Goal: Information Seeking & Learning: Check status

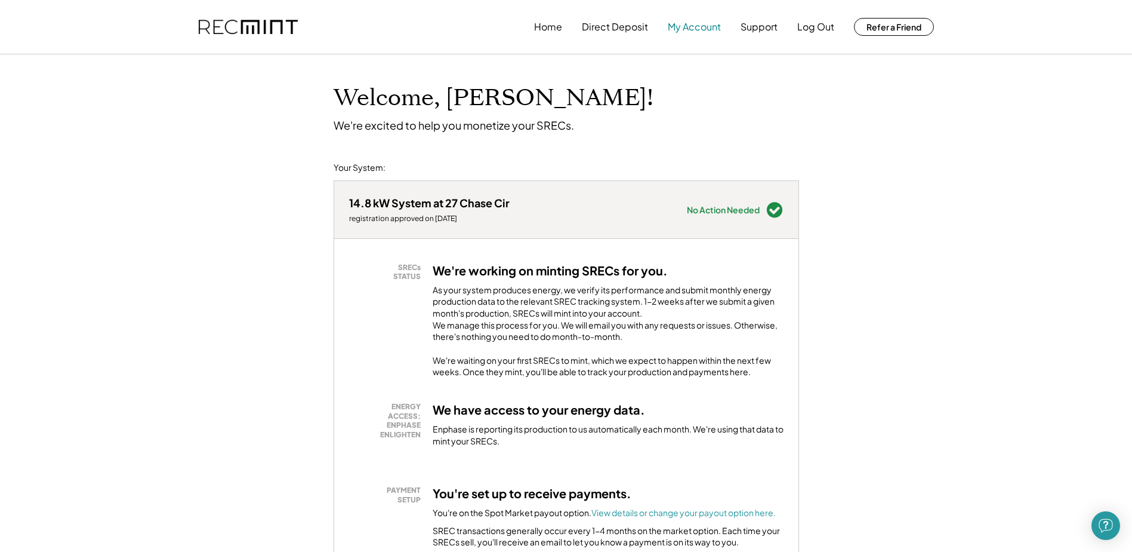
click at [686, 29] on button "My Account" at bounding box center [694, 27] width 53 height 24
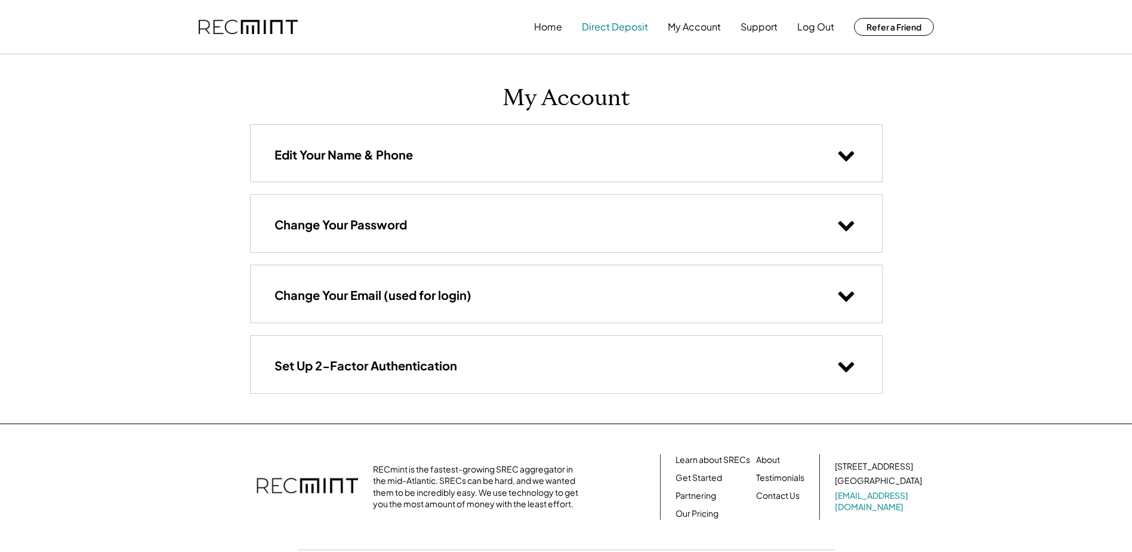
click at [608, 31] on button "Direct Deposit" at bounding box center [615, 27] width 66 height 24
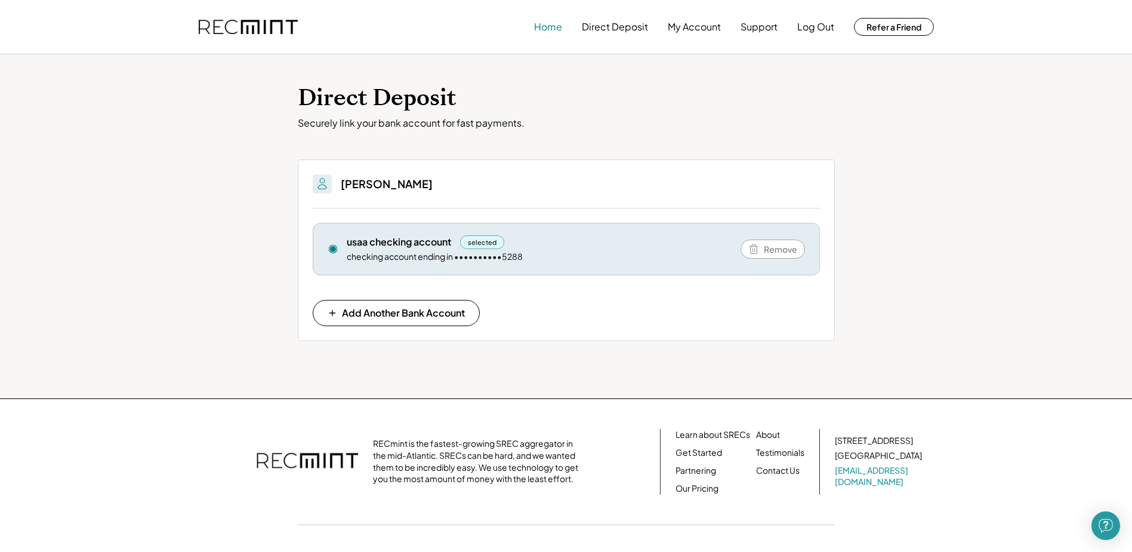
click at [549, 29] on button "Home" at bounding box center [548, 27] width 28 height 24
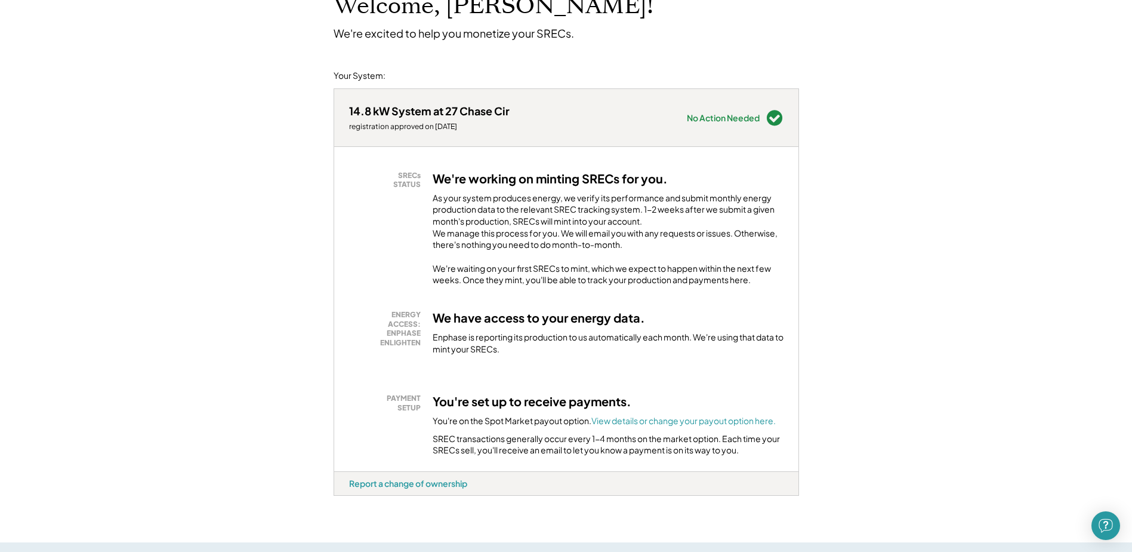
scroll to position [119, 0]
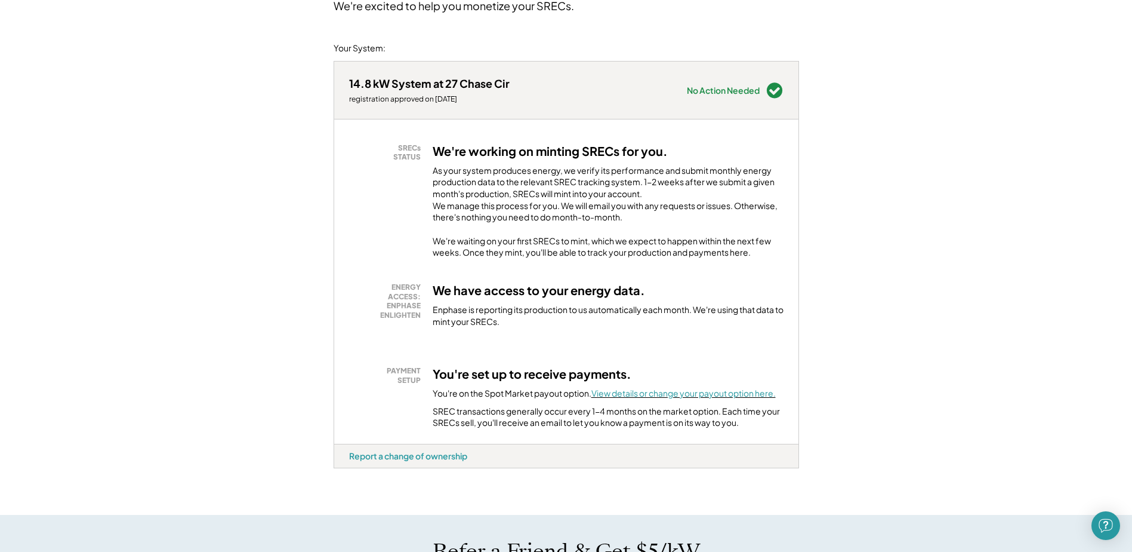
click at [640, 398] on font "View details or change your payout option here." at bounding box center [683, 392] width 184 height 11
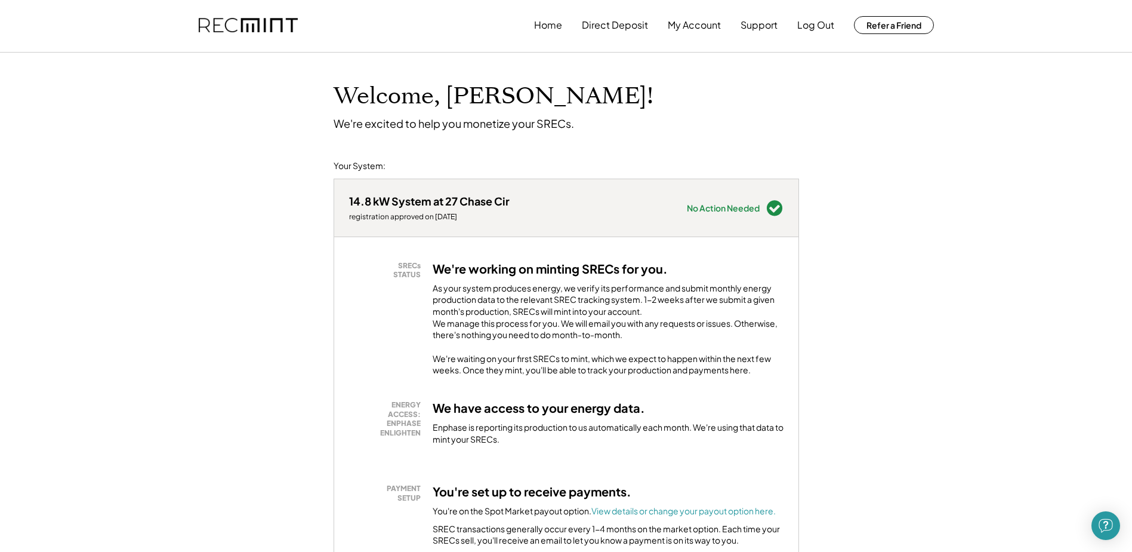
scroll to position [0, 0]
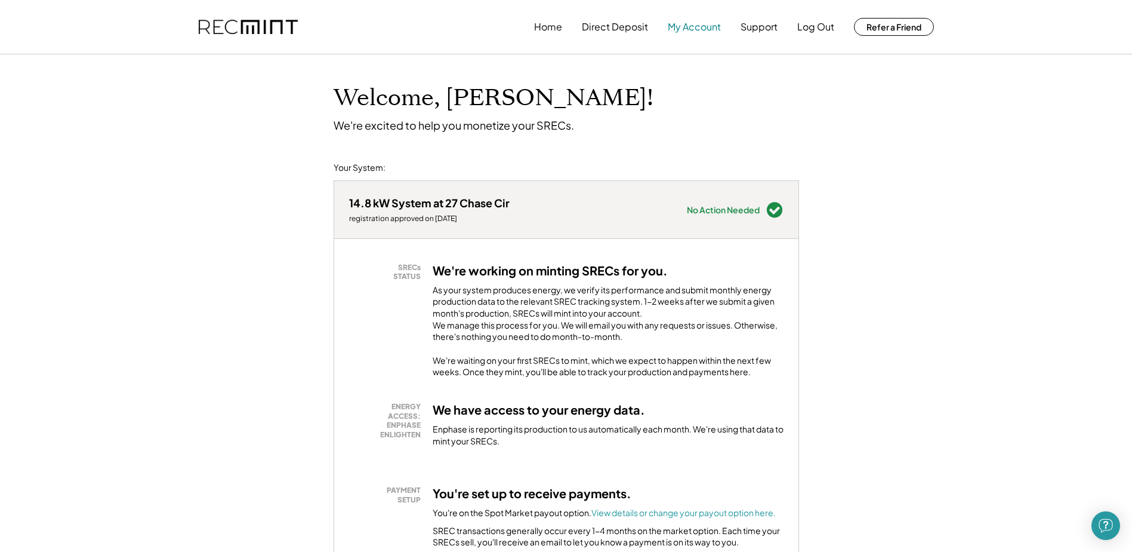
click at [698, 32] on button "My Account" at bounding box center [694, 27] width 53 height 24
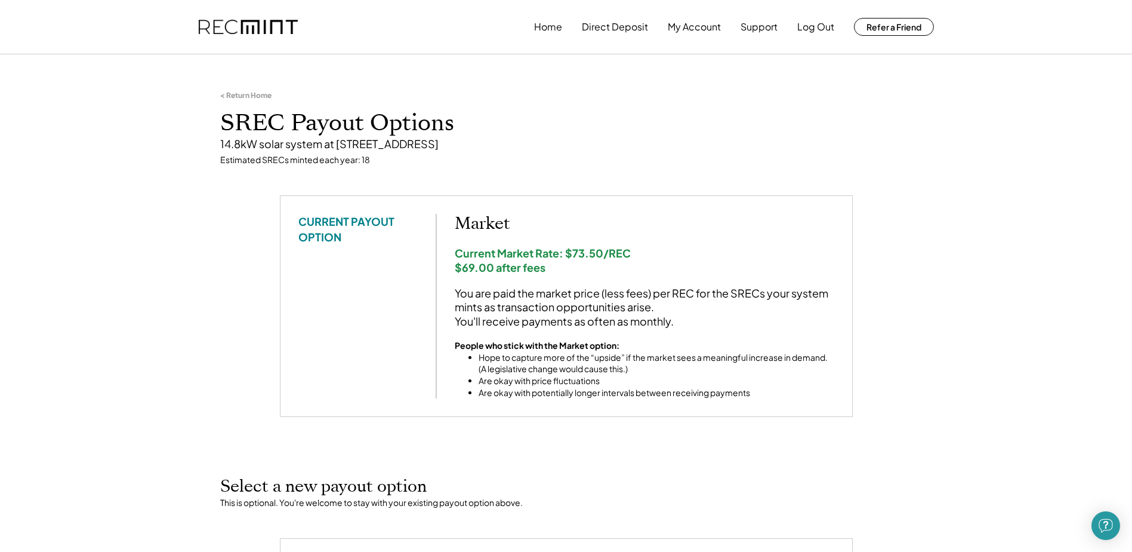
click at [241, 94] on div "< Return Home" at bounding box center [245, 96] width 51 height 10
click at [266, 97] on div "< Return Home" at bounding box center [245, 96] width 51 height 10
click at [221, 97] on div "< Return Home" at bounding box center [245, 96] width 51 height 10
click at [220, 94] on div "< Return Home" at bounding box center [245, 96] width 51 height 10
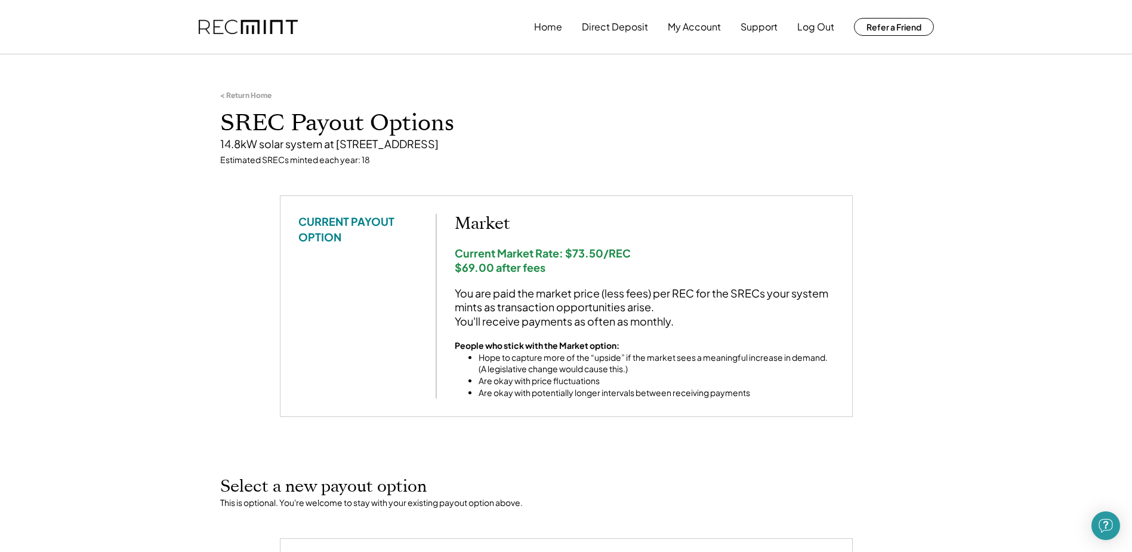
drag, startPoint x: 220, startPoint y: 94, endPoint x: 470, endPoint y: 115, distance: 251.0
click at [455, 113] on h1 "SREC Payout Options" at bounding box center [566, 123] width 692 height 28
click at [762, 34] on button "Support" at bounding box center [759, 27] width 37 height 24
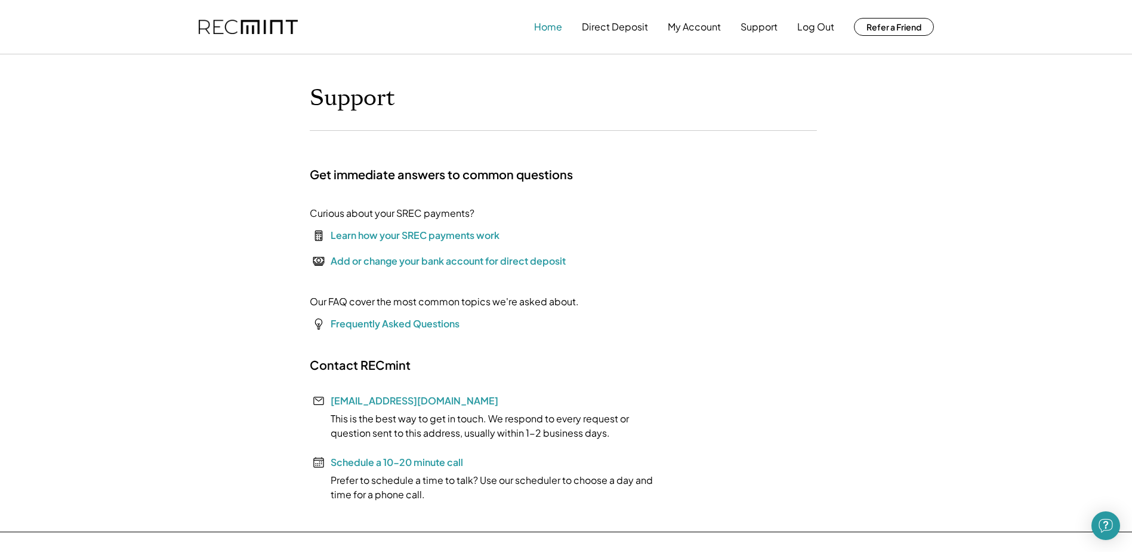
click at [543, 27] on button "Home" at bounding box center [548, 27] width 28 height 24
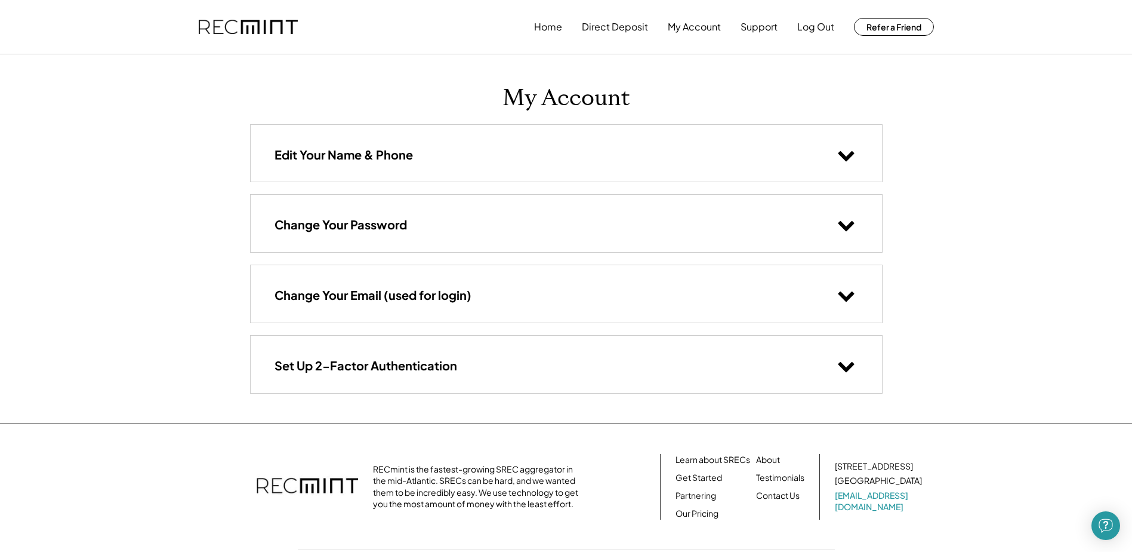
click at [846, 156] on use at bounding box center [846, 156] width 16 height 10
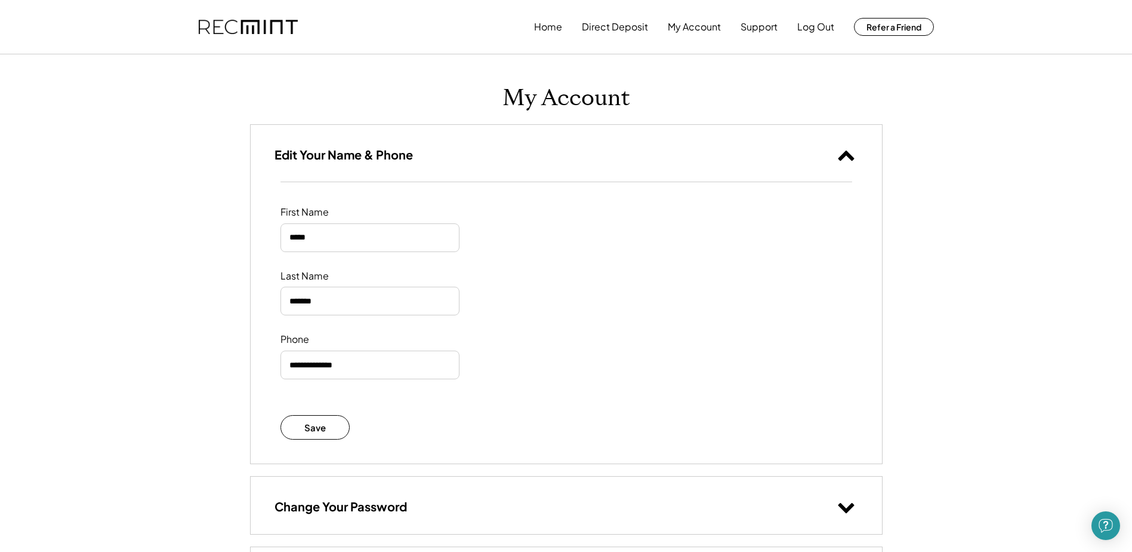
click at [846, 156] on icon at bounding box center [846, 155] width 18 height 18
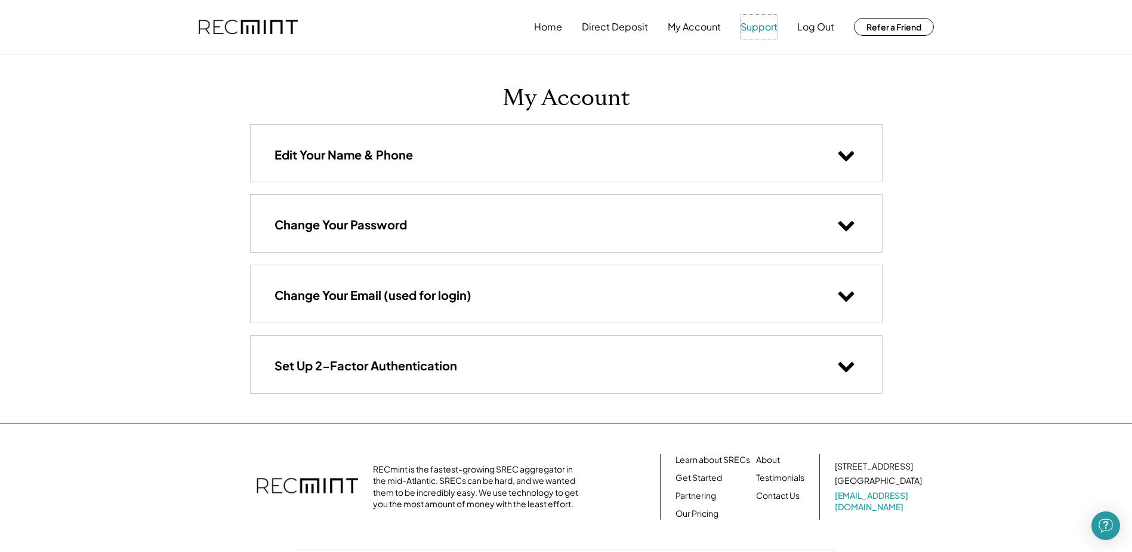
click at [757, 29] on button "Support" at bounding box center [759, 27] width 37 height 24
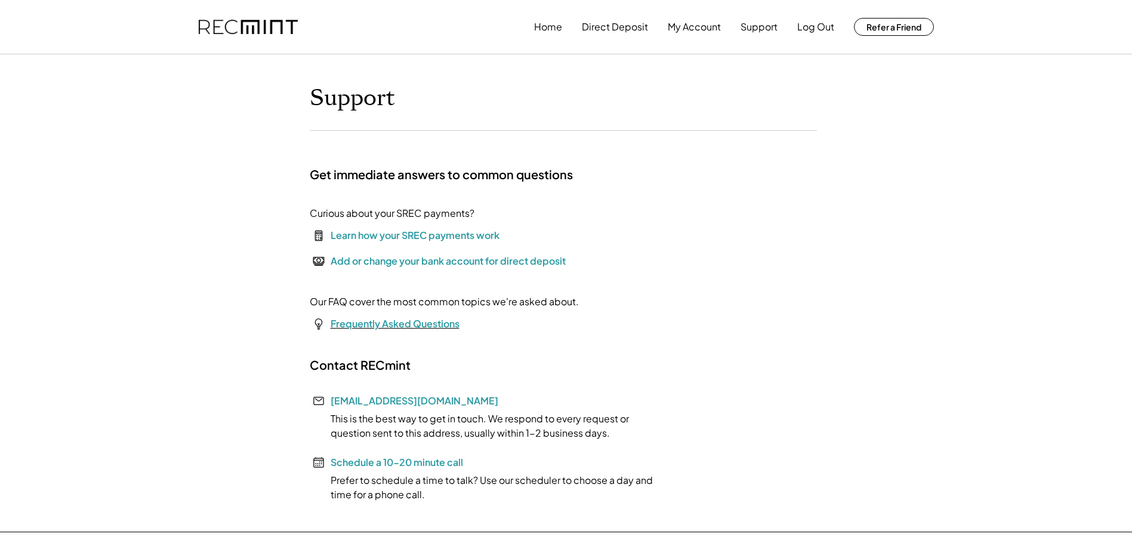
click at [369, 319] on font "Frequently Asked Questions" at bounding box center [395, 323] width 129 height 13
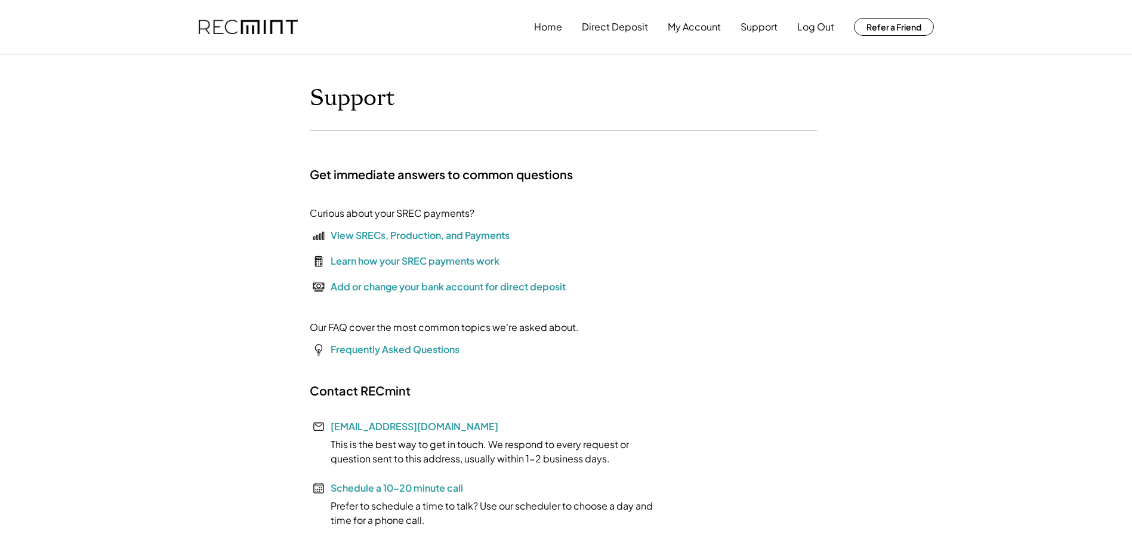
click at [442, 235] on div "Curious about your SREC payments? View SRECs, Production, and Payments Learn ho…" at bounding box center [444, 285] width 269 height 159
click at [442, 254] on div "Learn how your SREC payments work" at bounding box center [415, 261] width 169 height 14
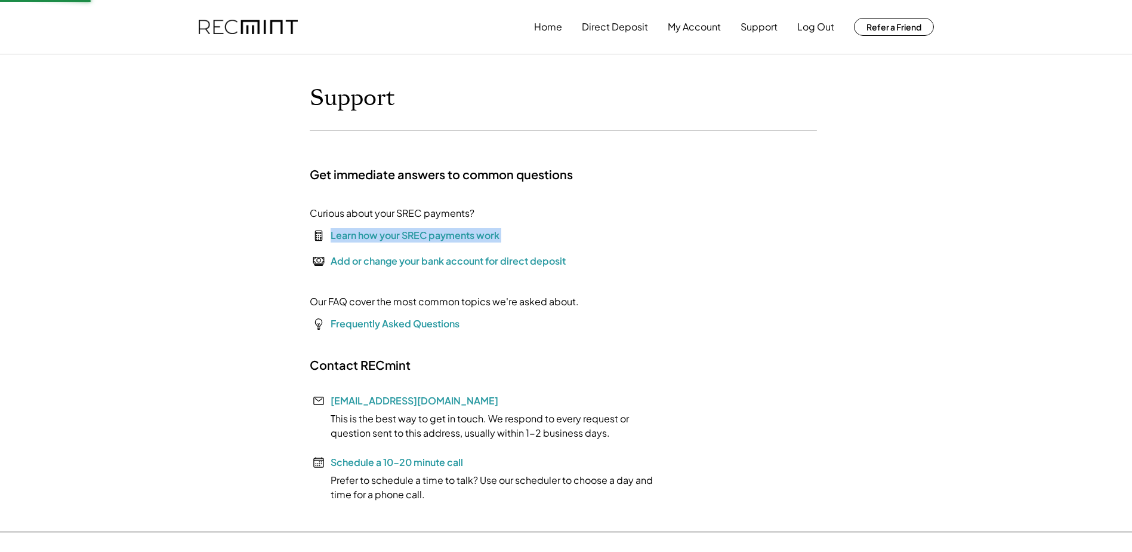
click at [438, 235] on div "Learn how your SREC payments work" at bounding box center [415, 235] width 169 height 14
drag, startPoint x: 437, startPoint y: 235, endPoint x: 390, endPoint y: 238, distance: 47.2
click at [390, 238] on div "Learn how your SREC payments work" at bounding box center [415, 235] width 169 height 14
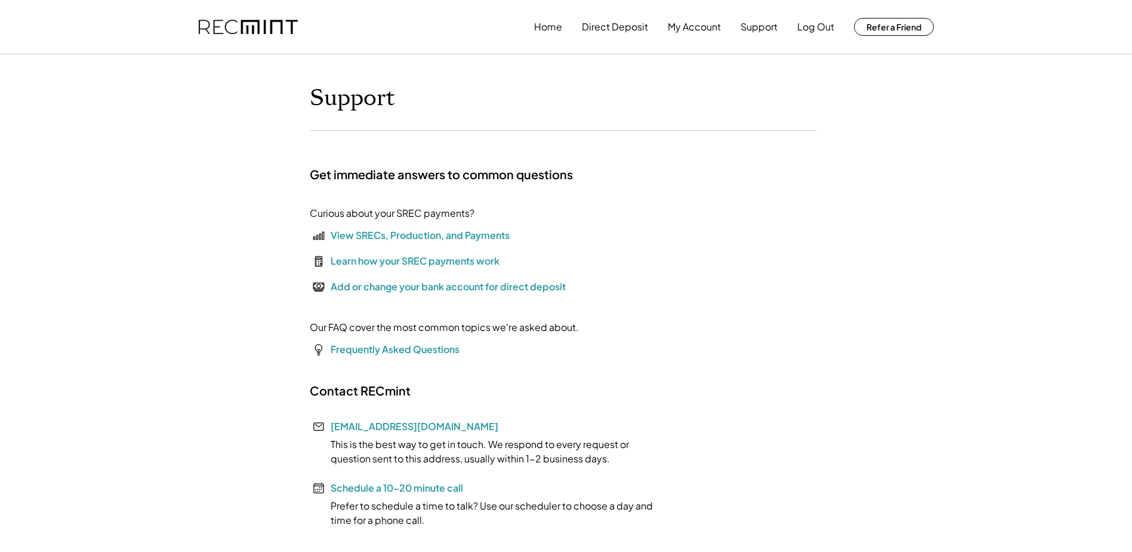
click at [420, 240] on div "Curious about your SREC payments? View SRECs, Production, and Payments Learn ho…" at bounding box center [444, 285] width 269 height 159
click at [380, 242] on div "View SRECs, Production, and Payments" at bounding box center [420, 235] width 179 height 14
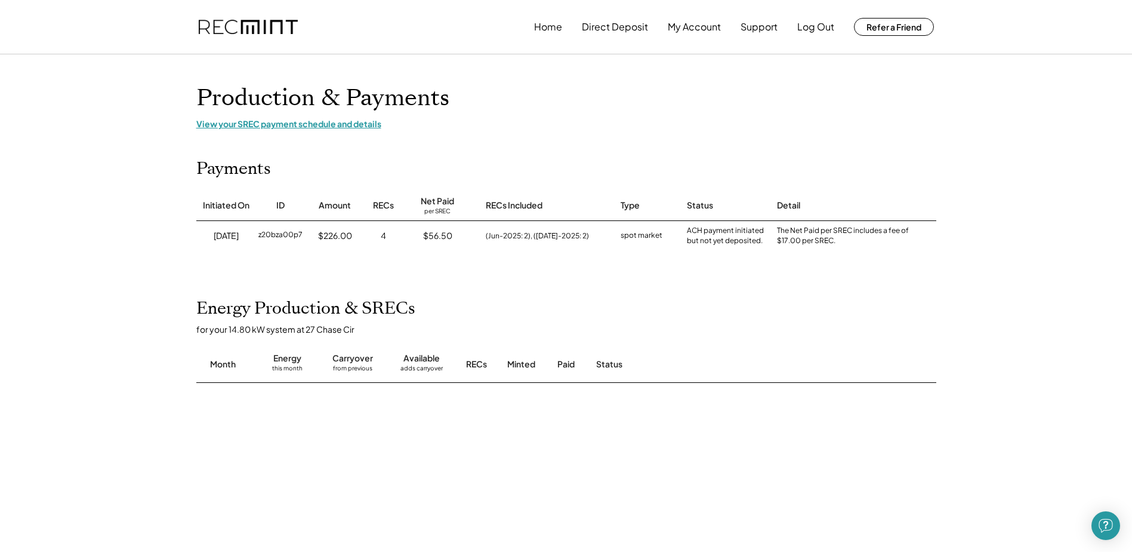
click at [301, 128] on div "View your SREC payment schedule and details" at bounding box center [566, 123] width 740 height 11
